Goal: Download file/media

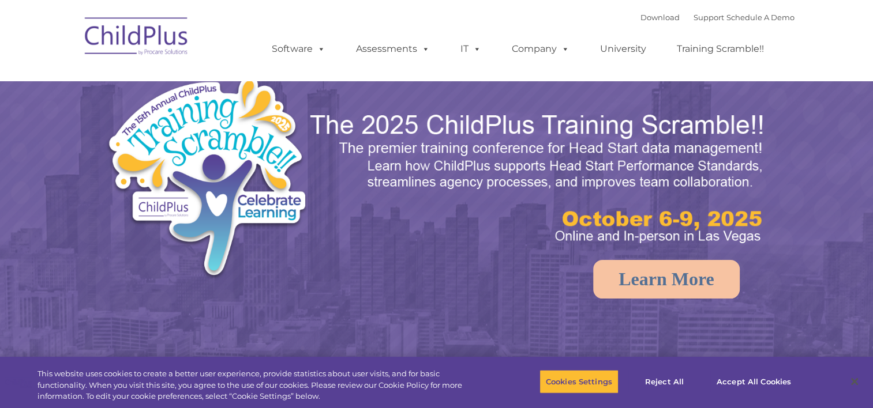
select select "MEDIUM"
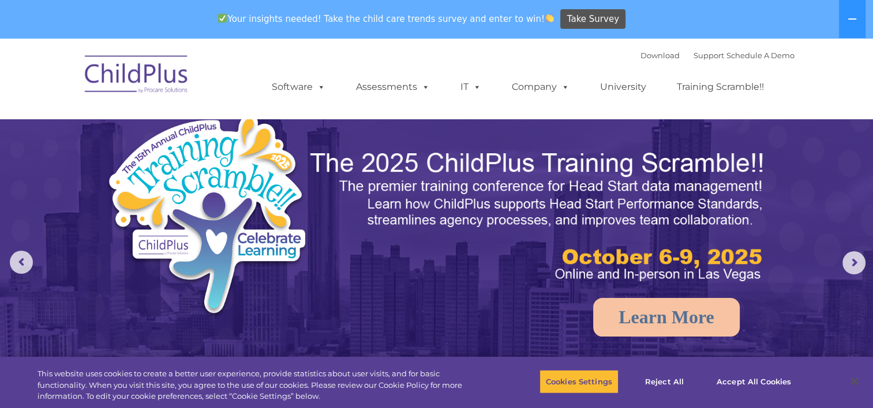
click at [156, 85] on img at bounding box center [136, 76] width 115 height 58
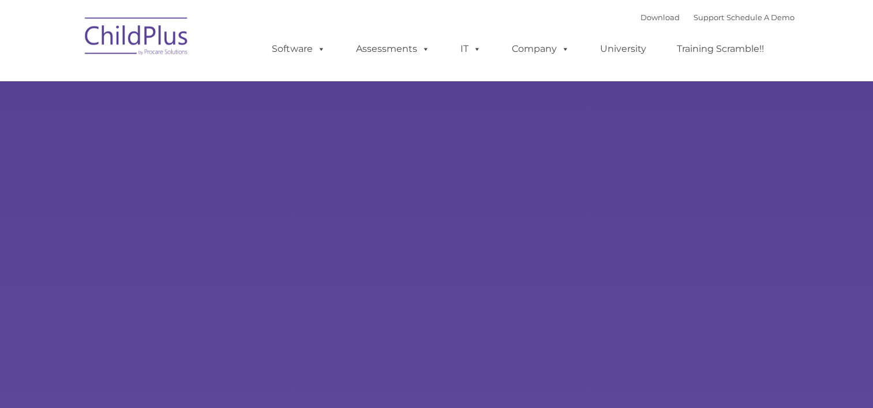
type input ""
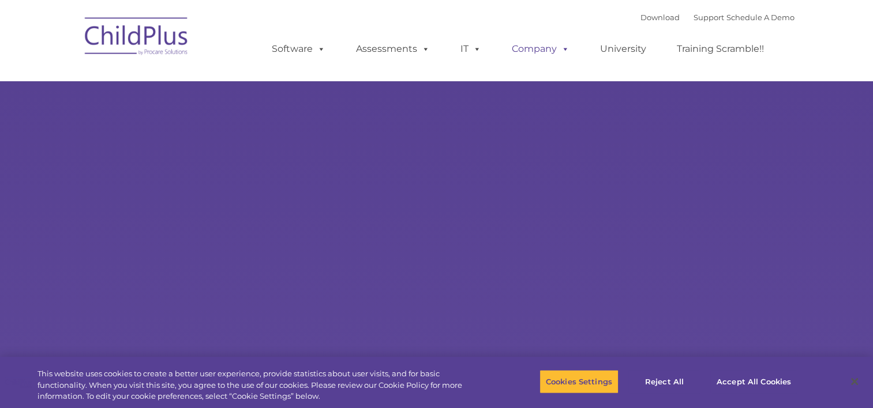
select select "MEDIUM"
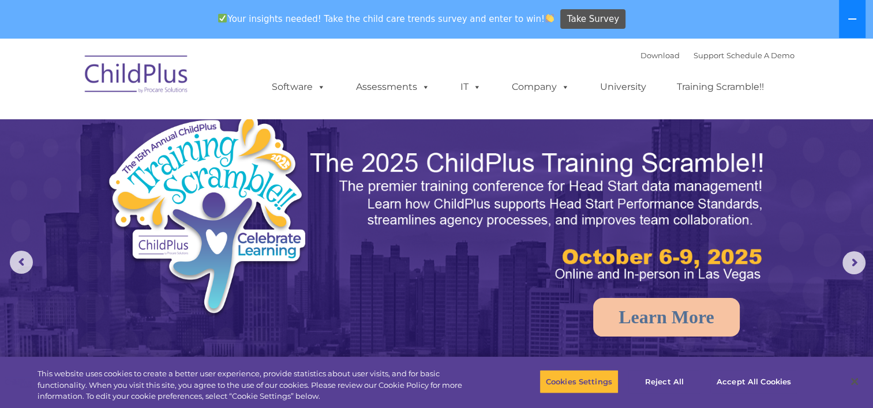
click at [846, 22] on button at bounding box center [852, 19] width 27 height 38
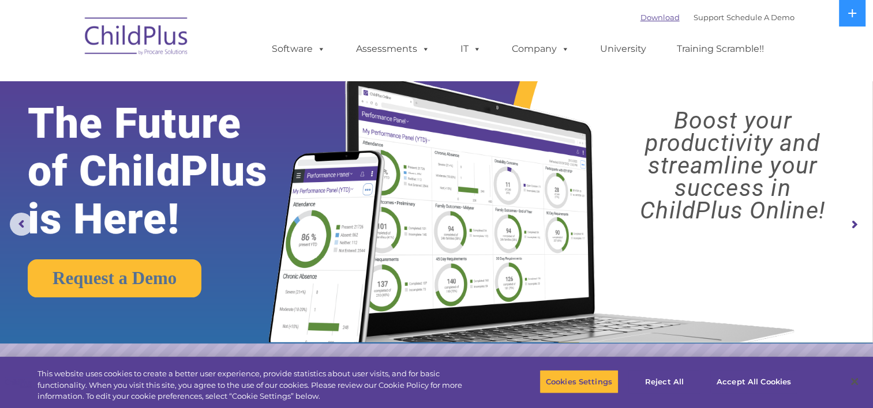
click at [640, 16] on link "Download" at bounding box center [659, 17] width 39 height 9
click at [844, 6] on button at bounding box center [852, 13] width 27 height 27
